Goal: Find specific page/section: Find specific page/section

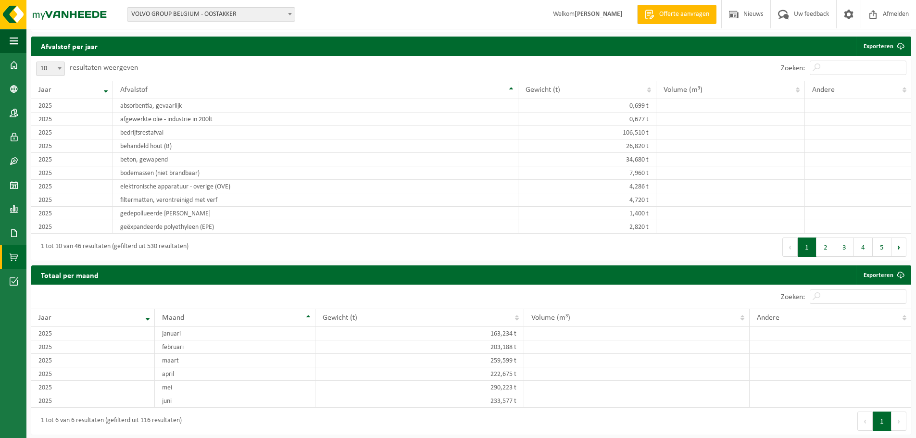
click at [10, 256] on span at bounding box center [14, 257] width 9 height 24
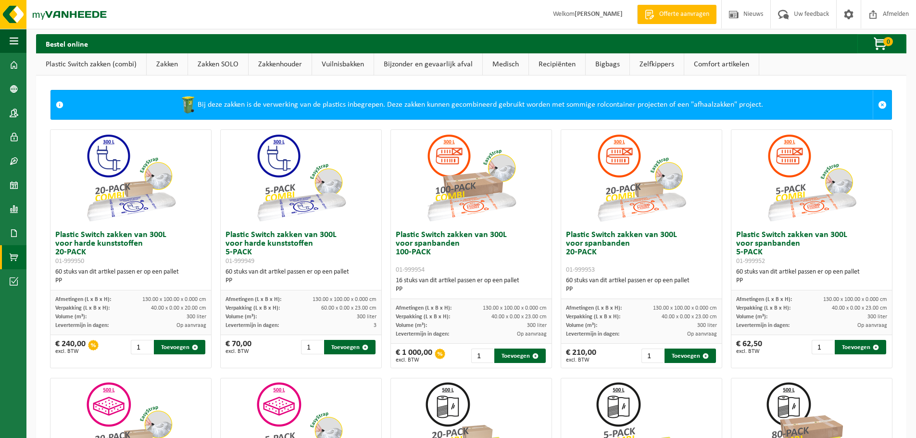
click at [337, 65] on link "Vuilnisbakken" at bounding box center [343, 64] width 62 height 22
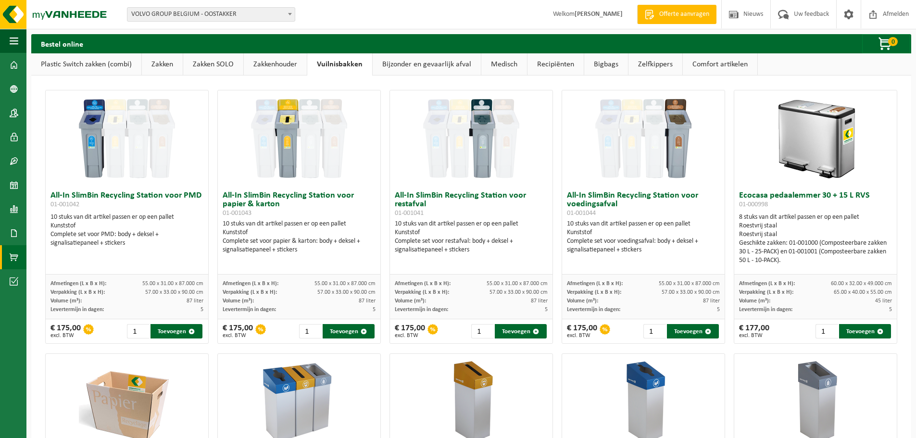
click at [704, 66] on link "Comfort artikelen" at bounding box center [720, 64] width 75 height 22
